Goal: Task Accomplishment & Management: Complete application form

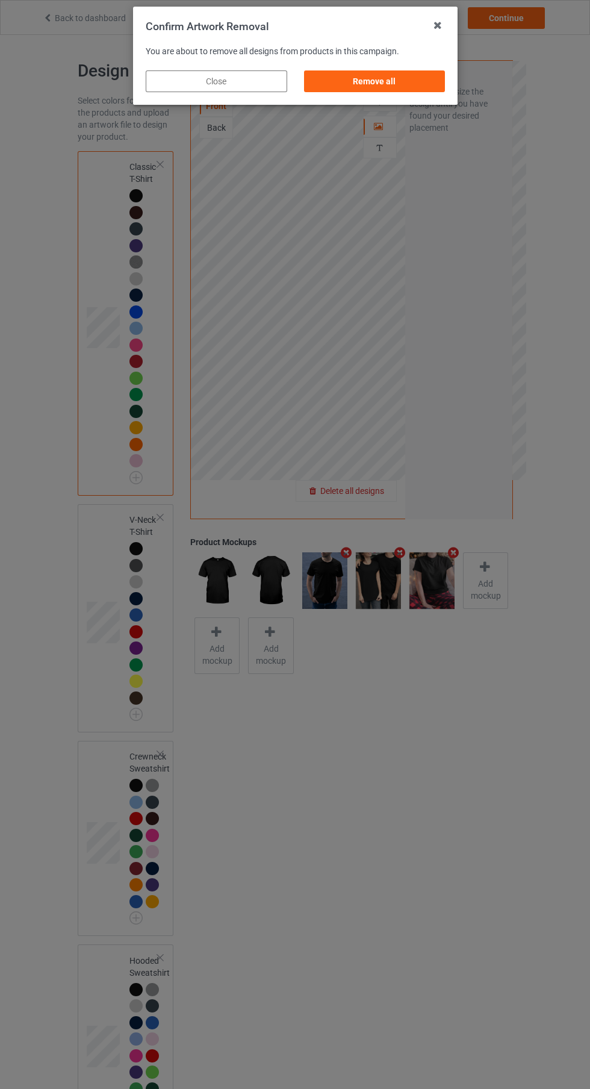
click at [401, 89] on div "Remove all" at bounding box center [375, 81] width 142 height 22
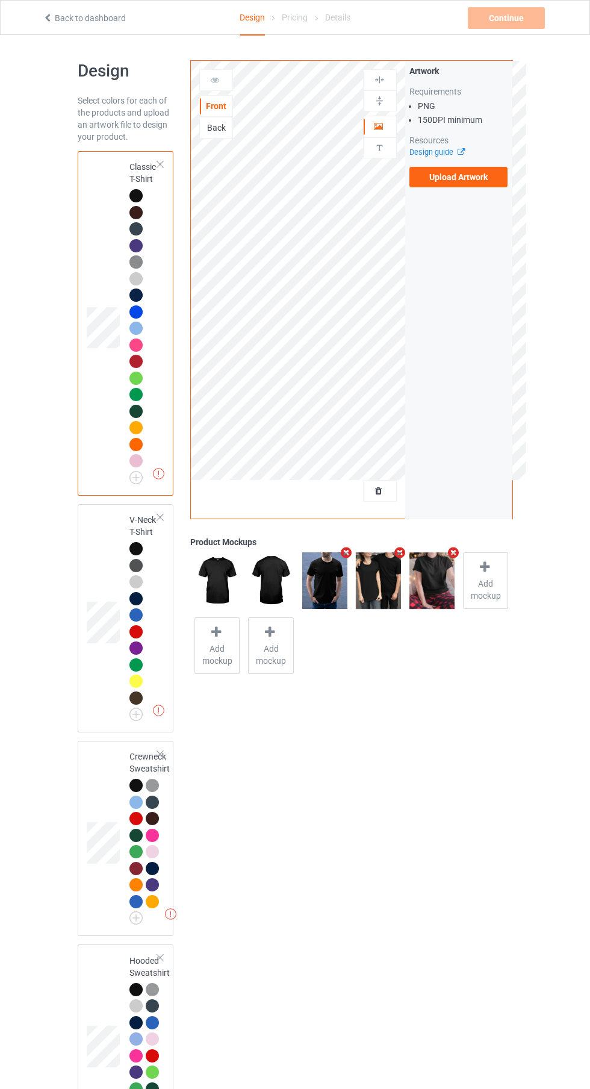
click at [483, 183] on label "Upload Artwork" at bounding box center [459, 177] width 99 height 20
click at [0, 0] on input "Upload Artwork" at bounding box center [0, 0] width 0 height 0
click at [215, 78] on icon at bounding box center [215, 78] width 10 height 8
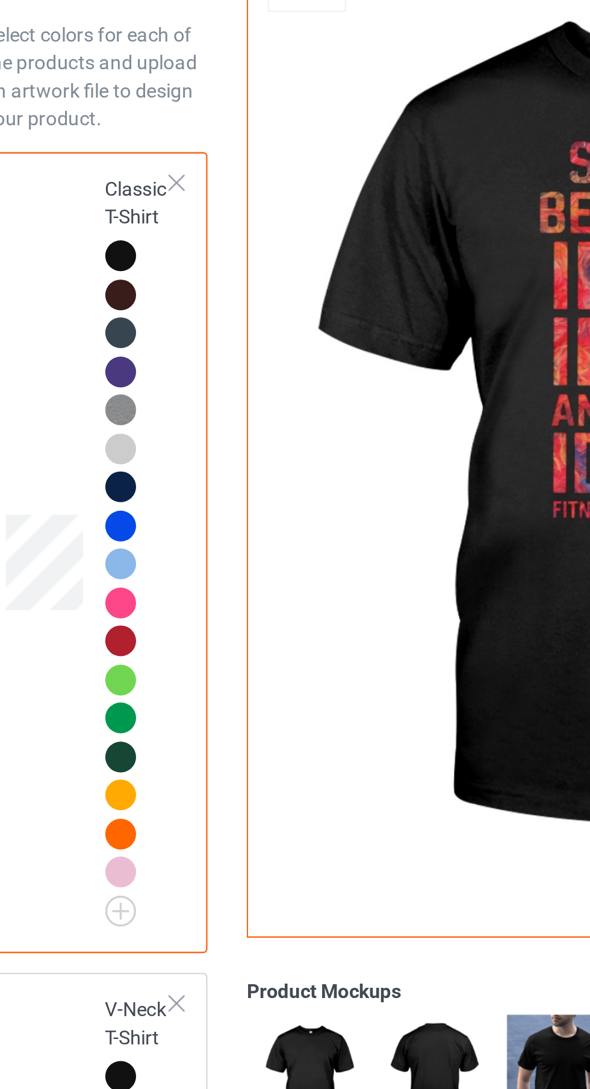
click at [145, 276] on div at bounding box center [138, 280] width 17 height 17
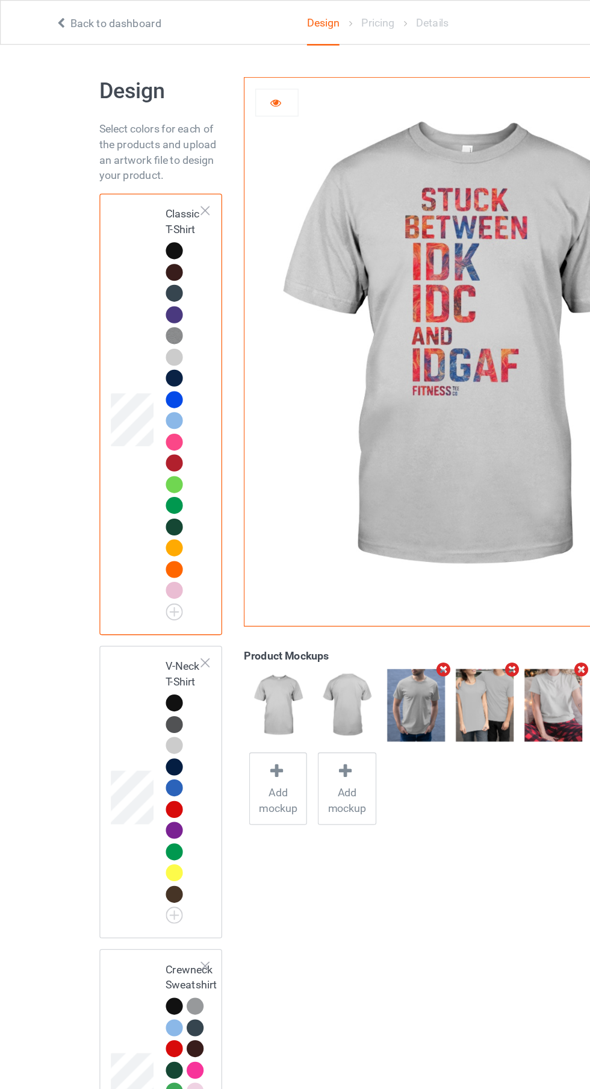
click at [115, 429] on td at bounding box center [105, 323] width 36 height 335
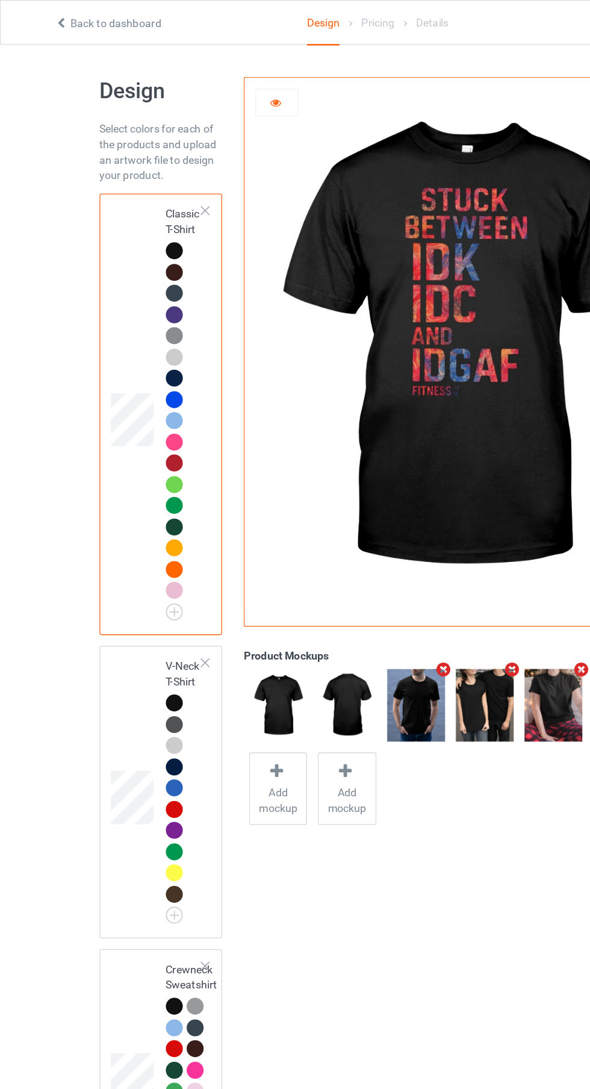
click at [114, 695] on td at bounding box center [105, 618] width 36 height 219
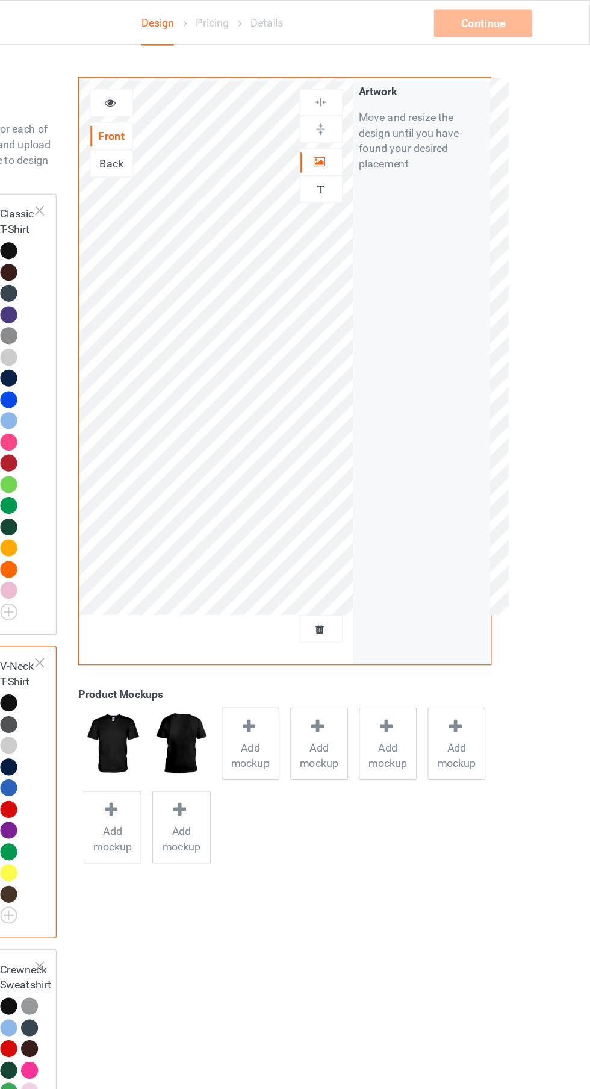
click at [387, 154] on div "Personalized text" at bounding box center [380, 147] width 34 height 21
click at [376, 151] on img at bounding box center [379, 147] width 11 height 11
click at [381, 131] on div at bounding box center [380, 126] width 33 height 12
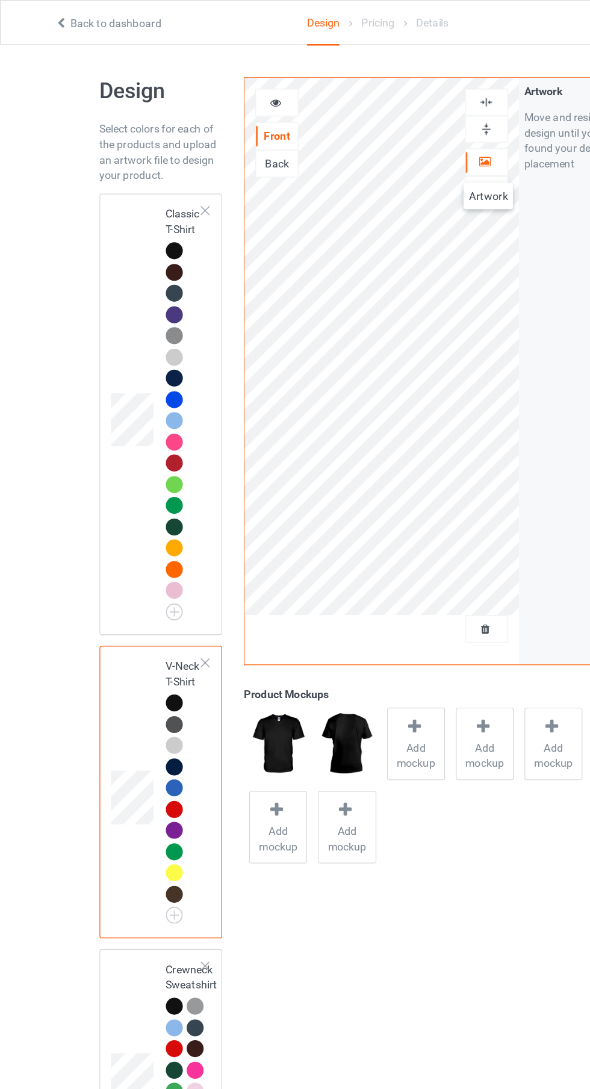
click at [309, 28] on div "Design Pricing Details" at bounding box center [295, 18] width 110 height 35
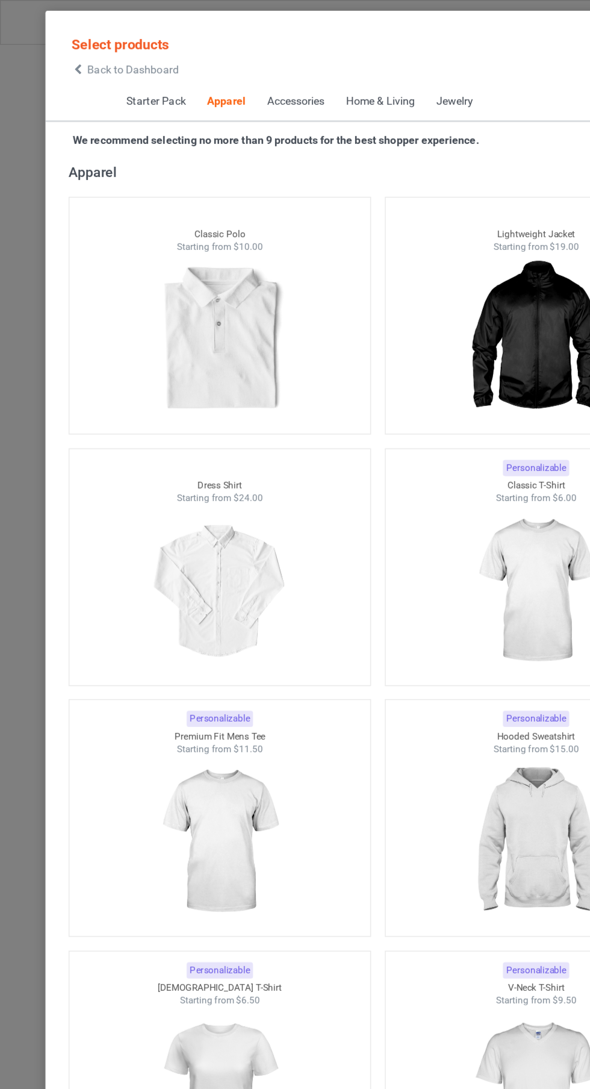
click at [117, 51] on span "Back to Dashboard" at bounding box center [104, 54] width 72 height 10
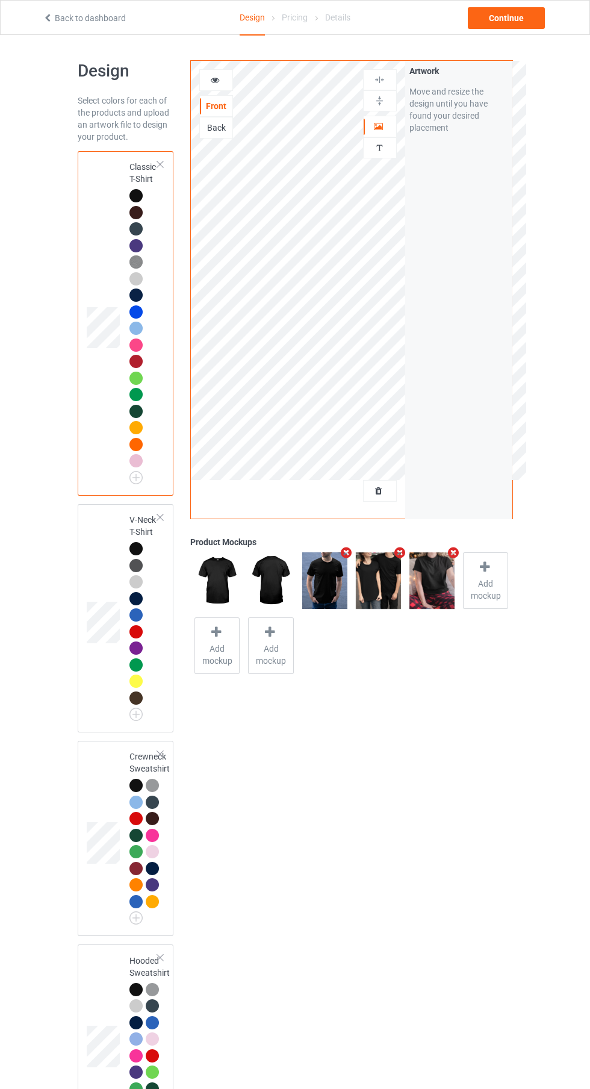
click at [411, 474] on div "Artwork Move and resize the design until you have found your desired placement" at bounding box center [458, 290] width 107 height 458
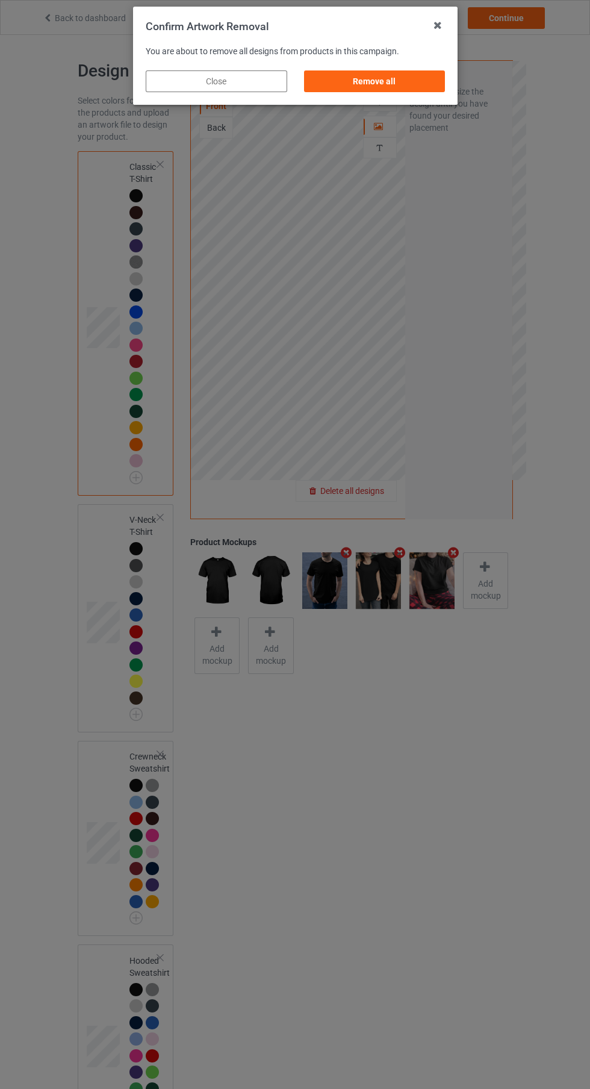
click at [425, 75] on div "Remove all" at bounding box center [375, 81] width 142 height 22
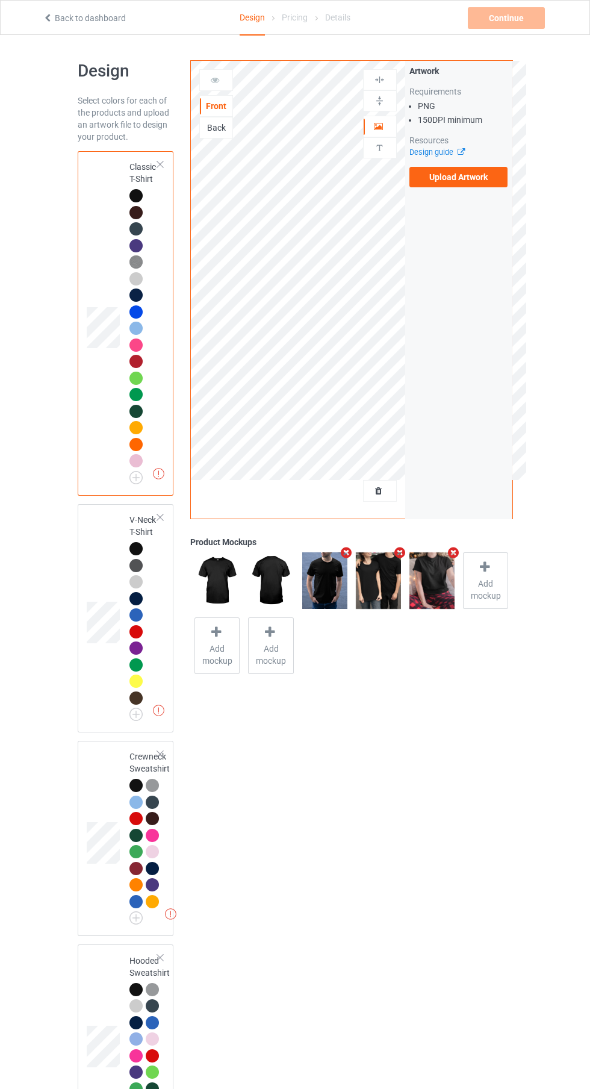
click at [490, 183] on label "Upload Artwork" at bounding box center [459, 177] width 99 height 20
click at [0, 0] on input "Upload Artwork" at bounding box center [0, 0] width 0 height 0
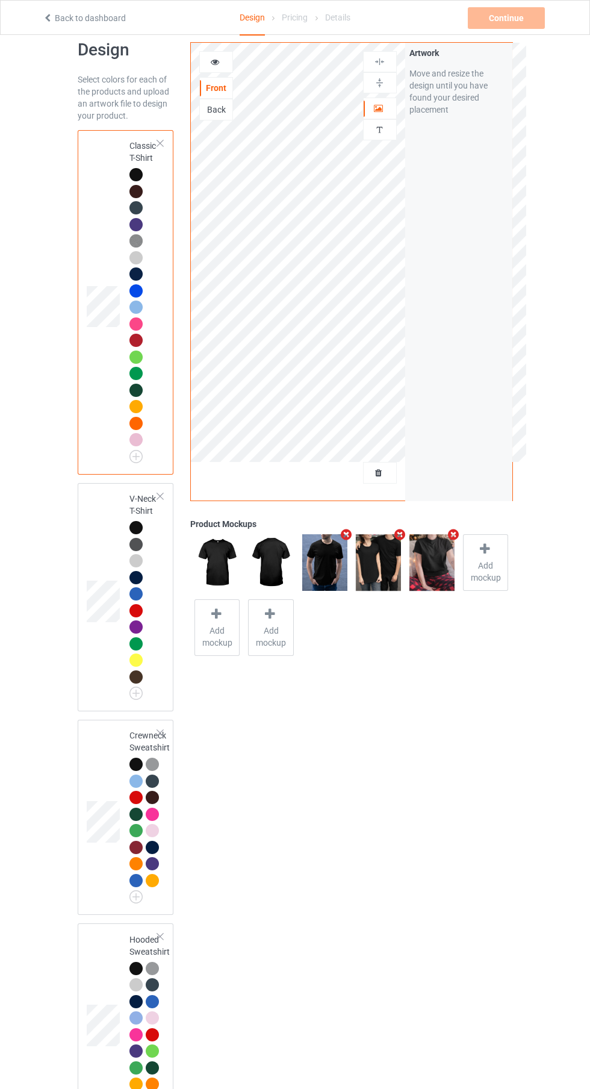
scroll to position [46, 0]
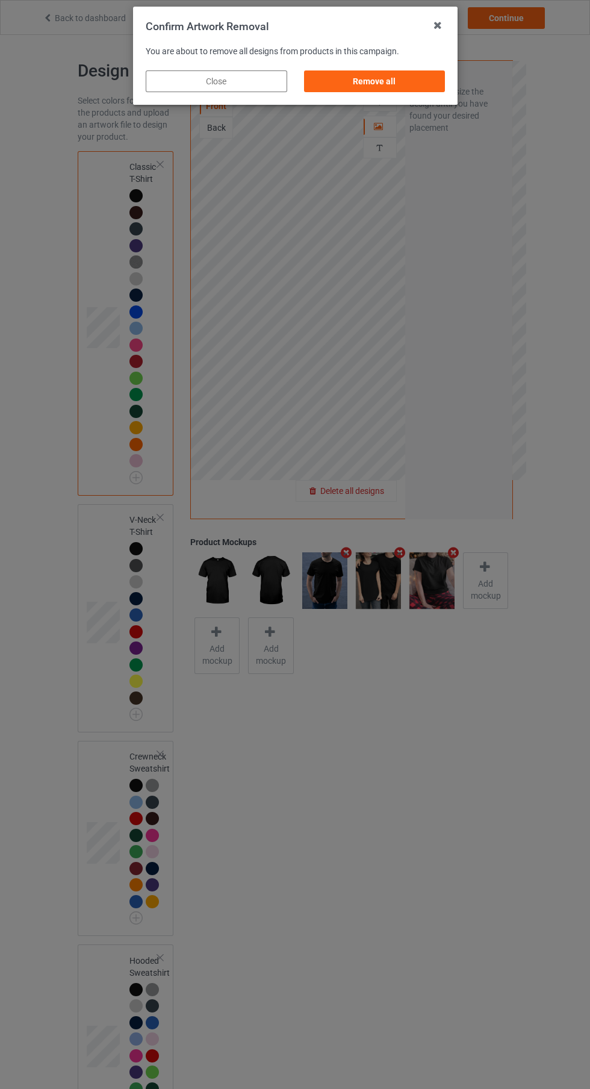
click at [394, 85] on div "Remove all" at bounding box center [375, 81] width 142 height 22
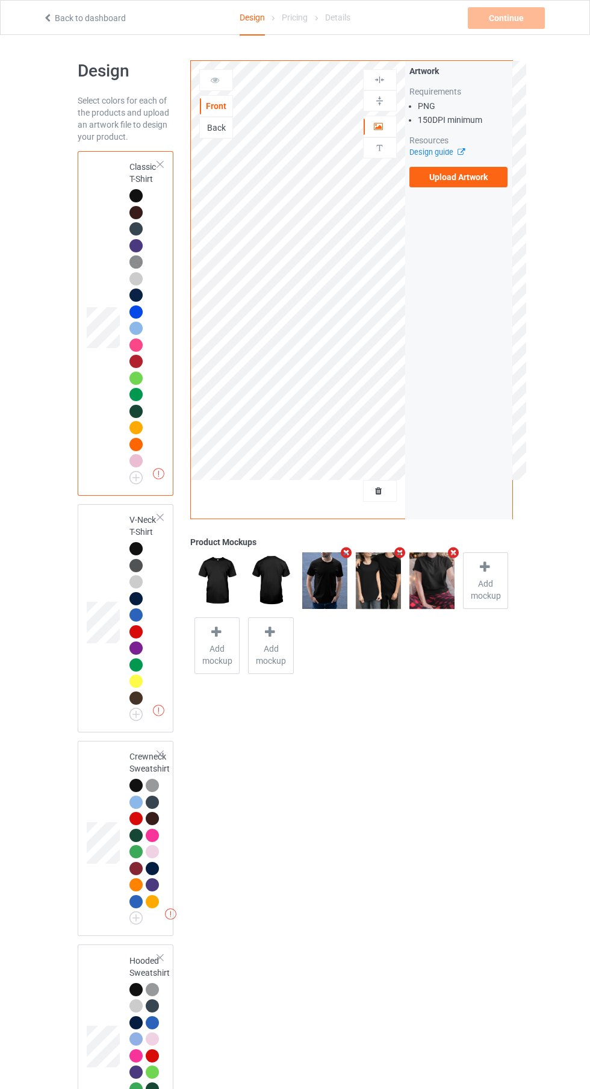
click at [482, 184] on label "Upload Artwork" at bounding box center [459, 177] width 99 height 20
click at [0, 0] on input "Upload Artwork" at bounding box center [0, 0] width 0 height 0
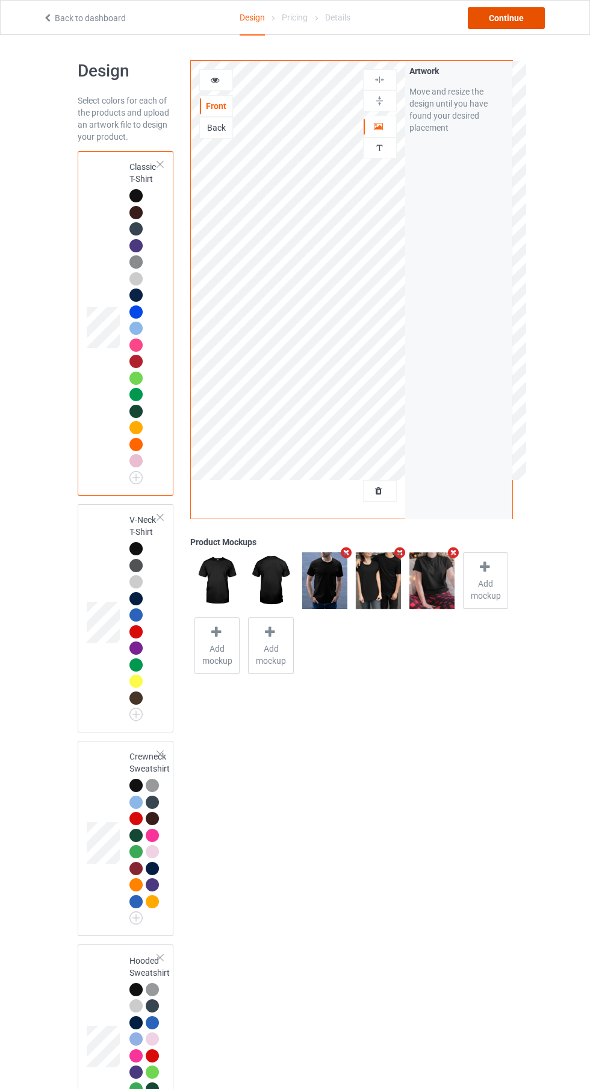
click at [518, 28] on div "Continue" at bounding box center [506, 18] width 77 height 22
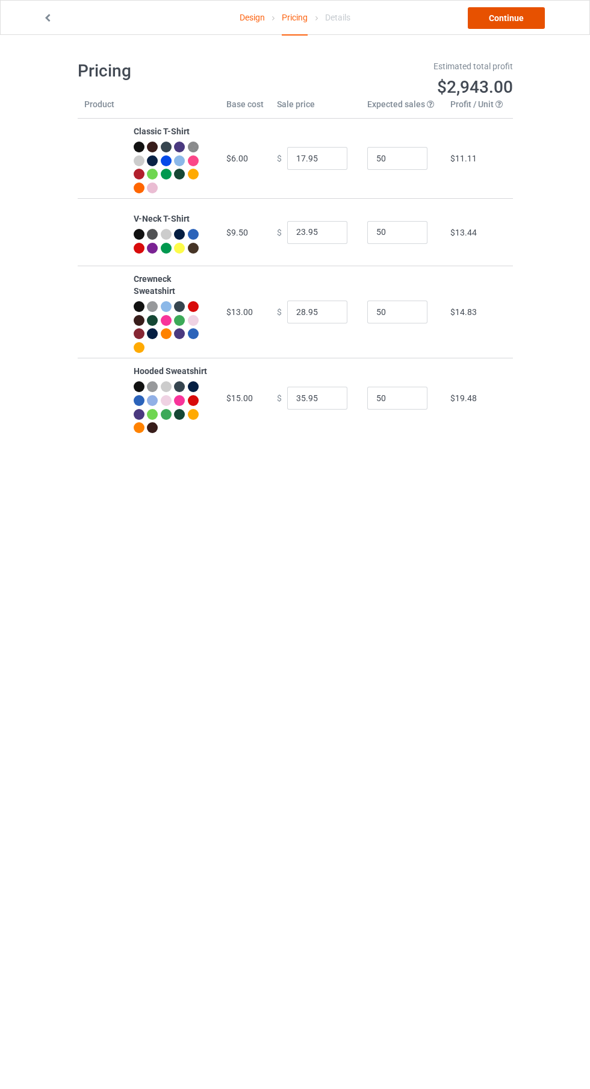
click at [521, 13] on link "Continue" at bounding box center [506, 18] width 77 height 22
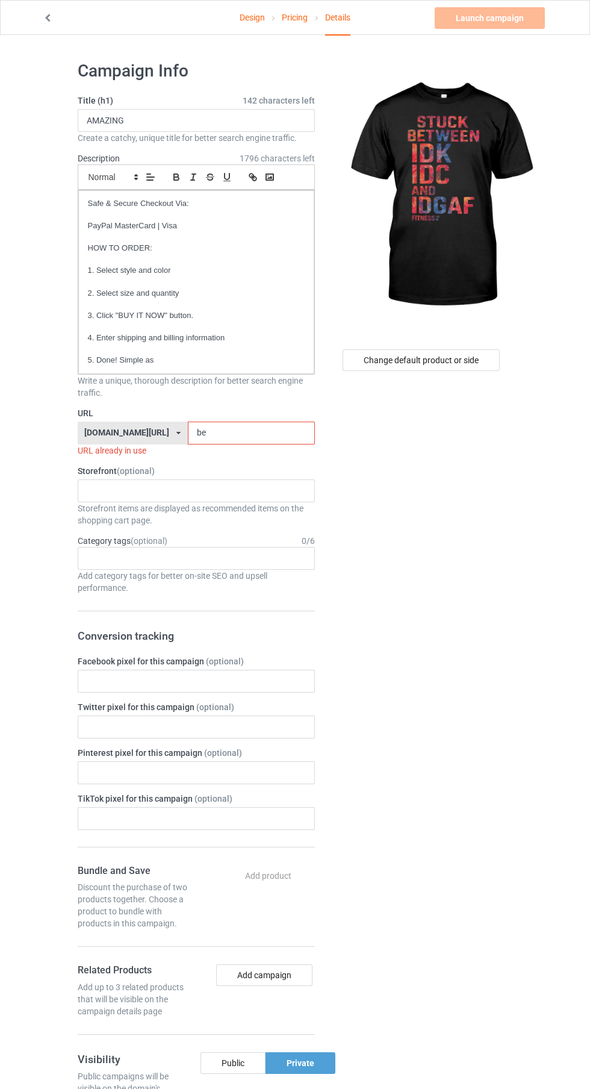
click at [281, 429] on input "be" at bounding box center [251, 433] width 127 height 23
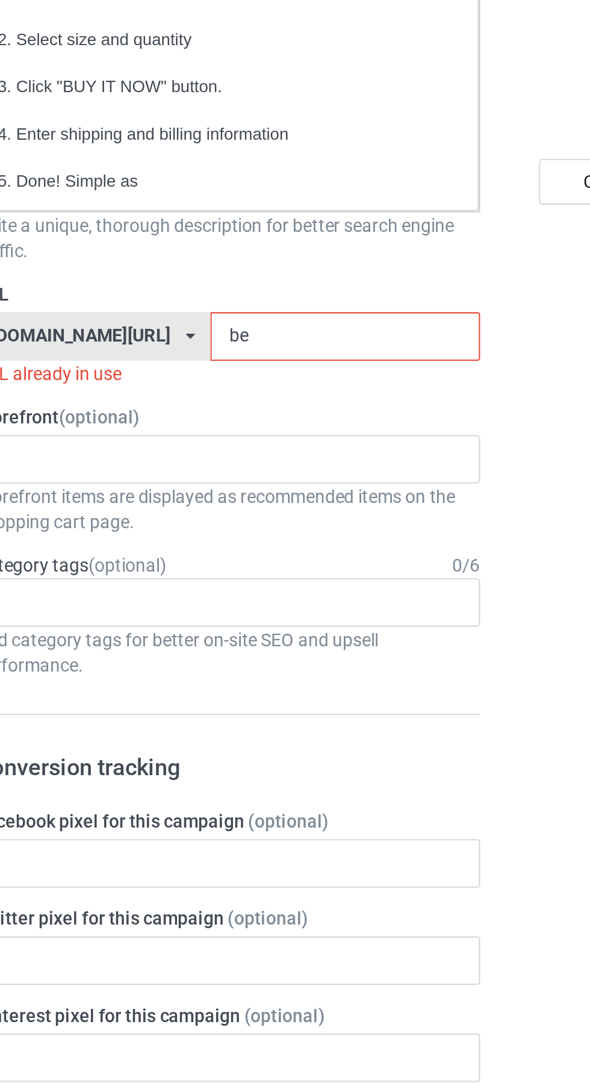
type input "b"
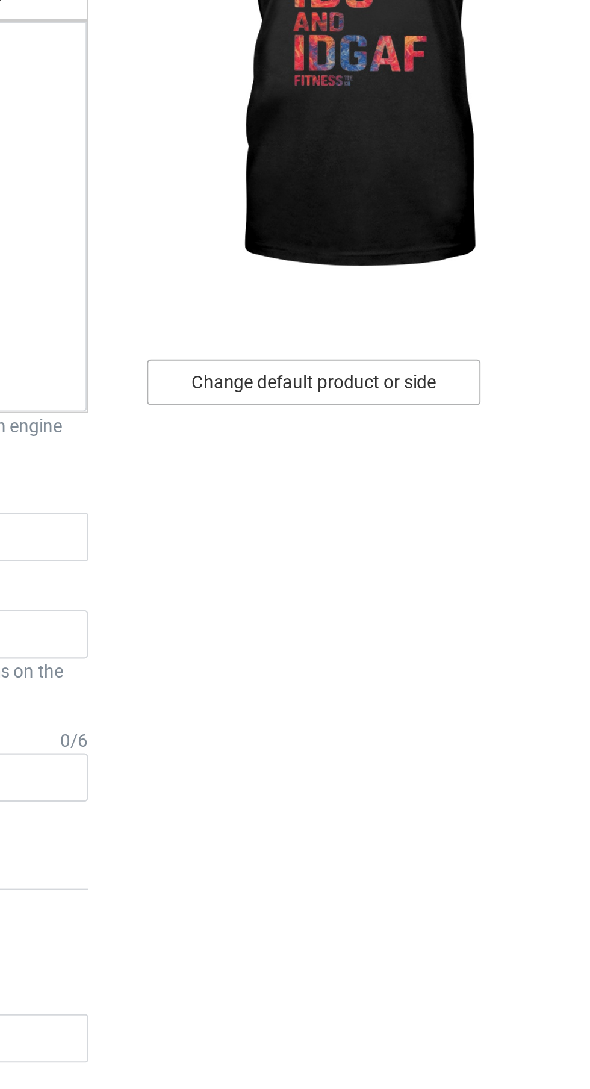
click at [476, 358] on div "Change default product or side" at bounding box center [421, 360] width 157 height 22
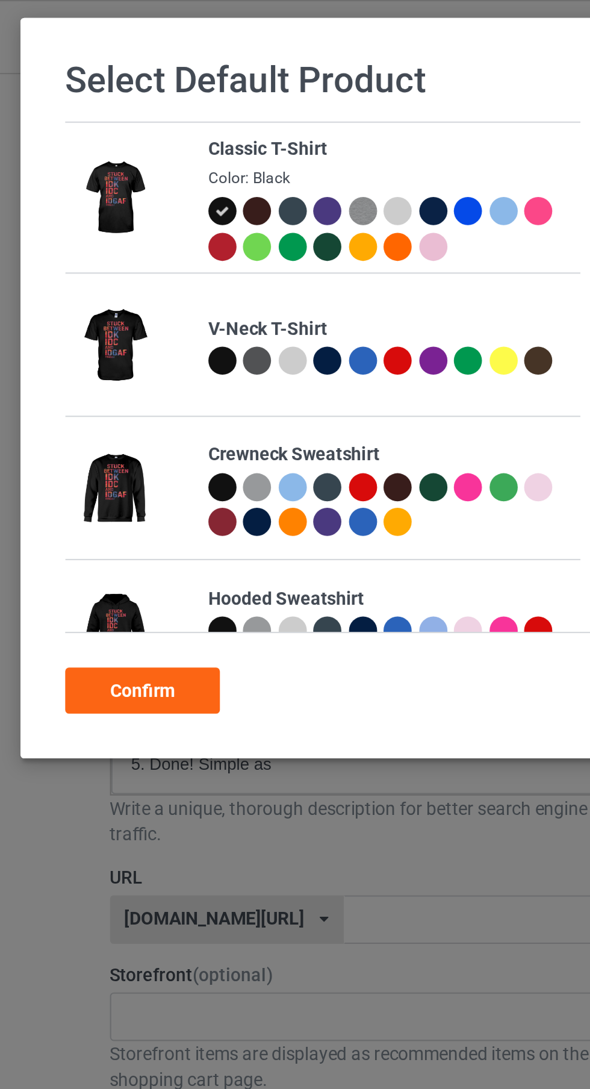
click at [217, 101] on div at bounding box center [213, 99] width 13 height 13
click at [105, 334] on div "Confirm" at bounding box center [93, 325] width 73 height 22
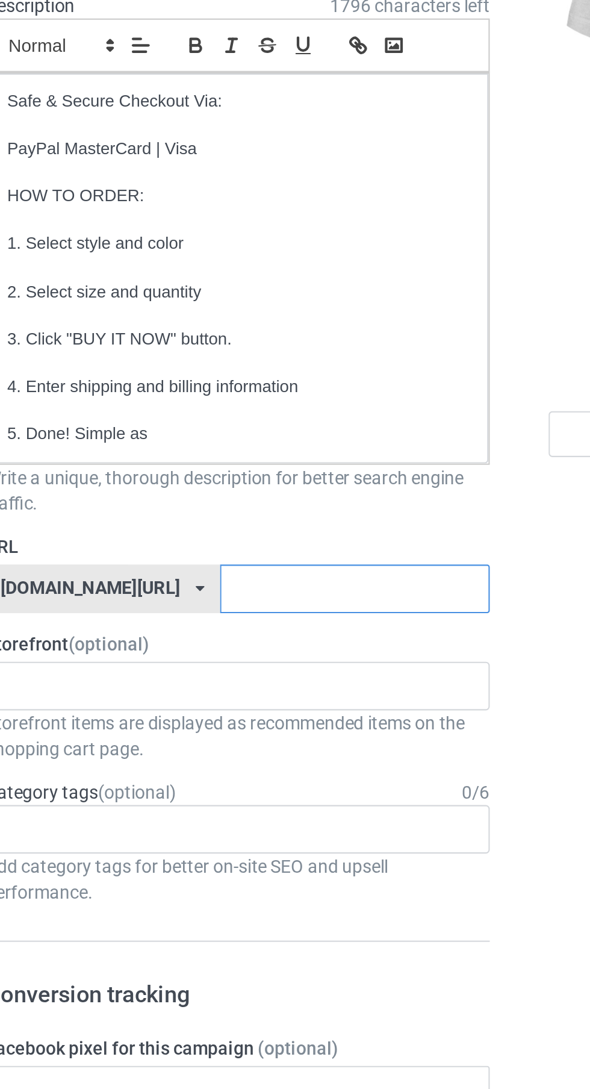
click at [239, 428] on input "text" at bounding box center [251, 433] width 127 height 23
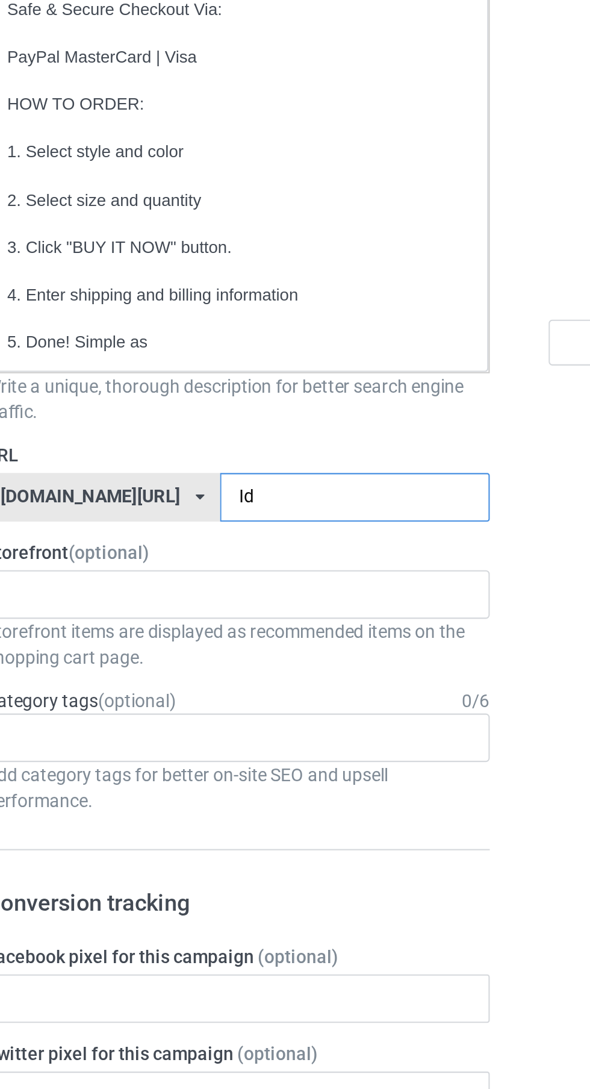
type input "Idk"
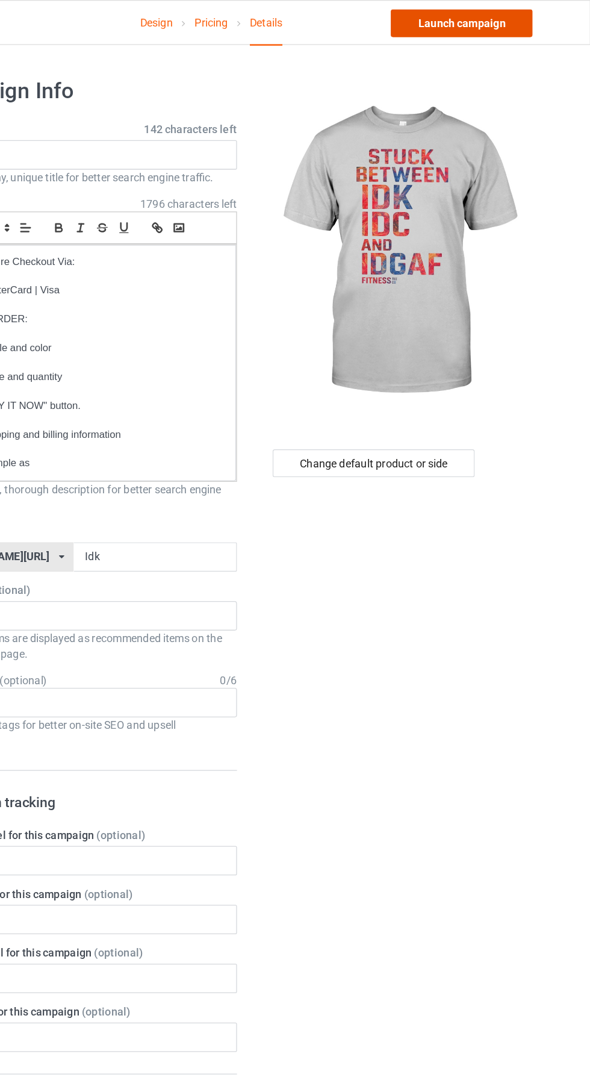
click at [528, 23] on link "Launch campaign" at bounding box center [490, 18] width 110 height 22
